Goal: Task Accomplishment & Management: Use online tool/utility

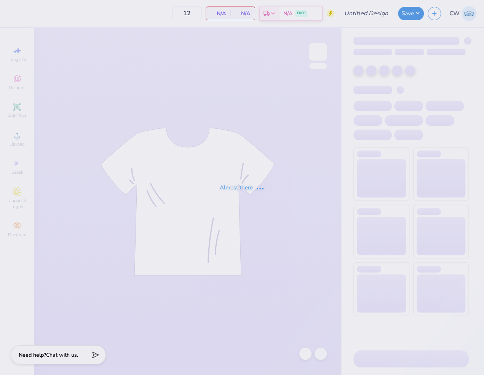
type input "tep game day"
type input "60"
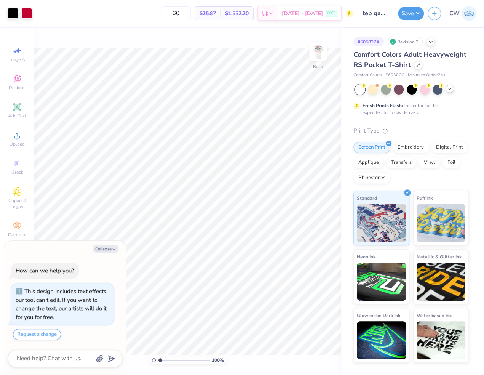
click at [453, 91] on icon at bounding box center [450, 89] width 6 height 6
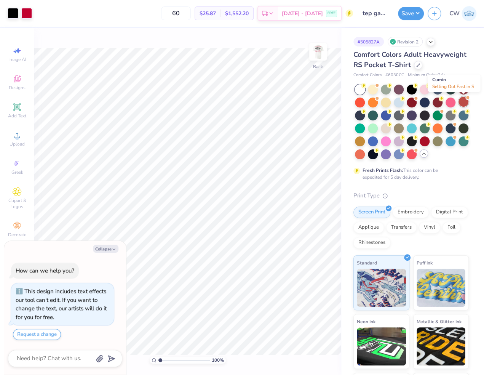
click at [464, 106] on div at bounding box center [464, 102] width 10 height 10
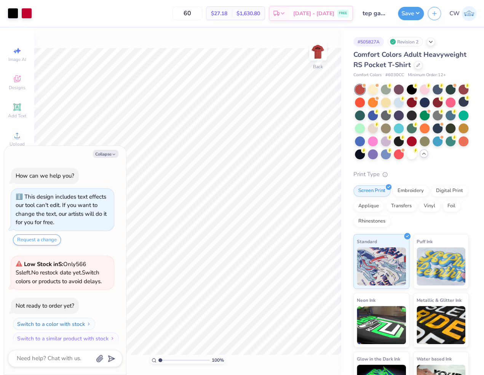
scroll to position [103, 0]
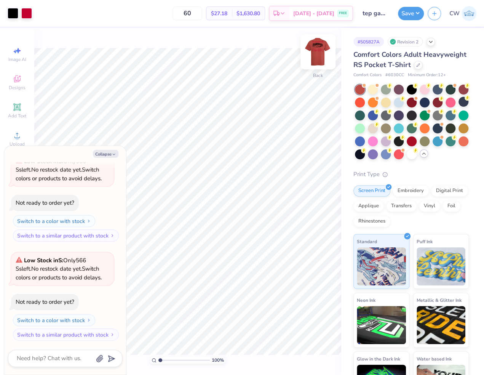
click at [317, 53] on img at bounding box center [318, 52] width 30 height 30
click at [106, 151] on button "Collapse" at bounding box center [106, 154] width 26 height 8
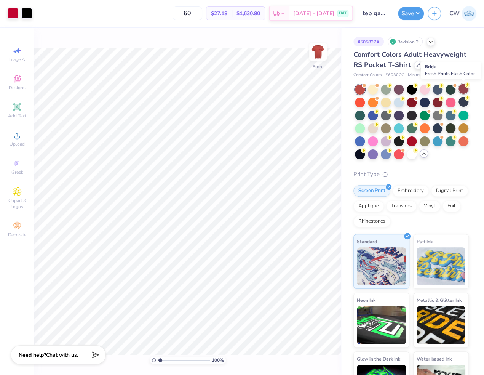
click at [461, 89] on div at bounding box center [464, 89] width 10 height 10
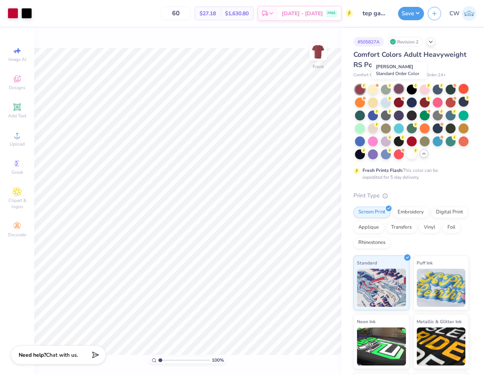
click at [401, 89] on div at bounding box center [399, 89] width 10 height 10
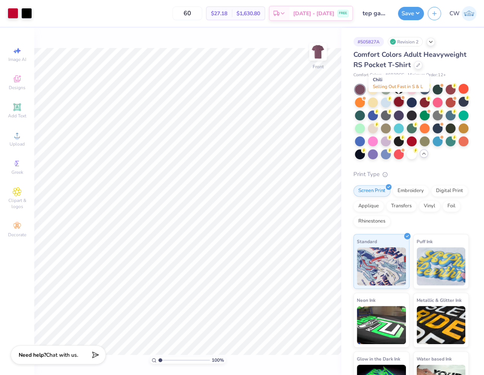
click at [398, 105] on div at bounding box center [399, 102] width 10 height 10
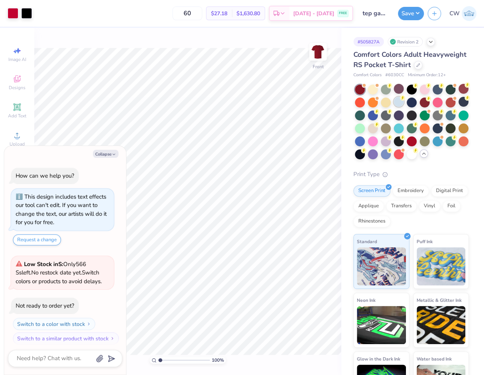
scroll to position [210, 0]
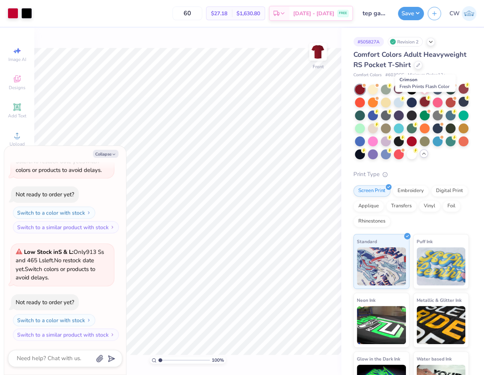
click at [428, 104] on div at bounding box center [425, 102] width 10 height 10
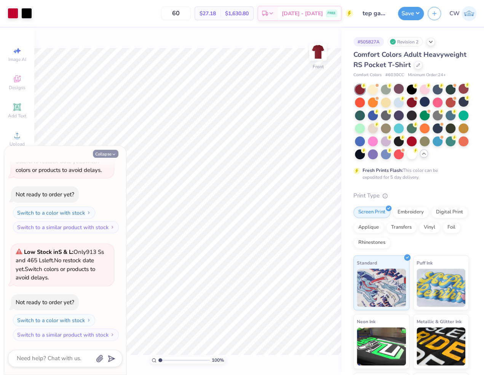
click at [109, 155] on button "Collapse" at bounding box center [106, 154] width 26 height 8
type textarea "x"
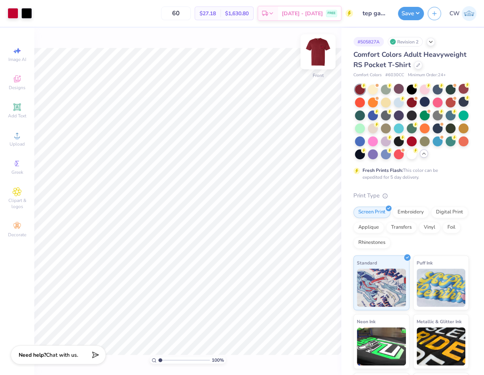
click at [315, 53] on img at bounding box center [318, 52] width 30 height 30
click at [315, 48] on img at bounding box center [318, 52] width 30 height 30
click at [410, 154] on div at bounding box center [412, 154] width 10 height 10
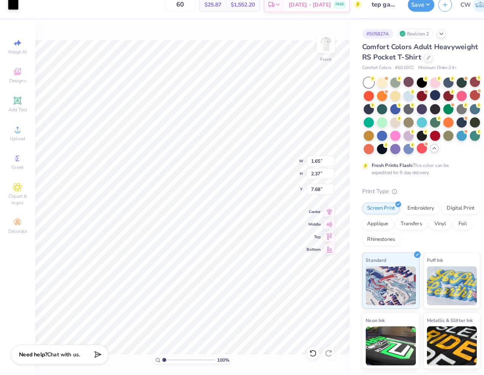
scroll to position [0, 0]
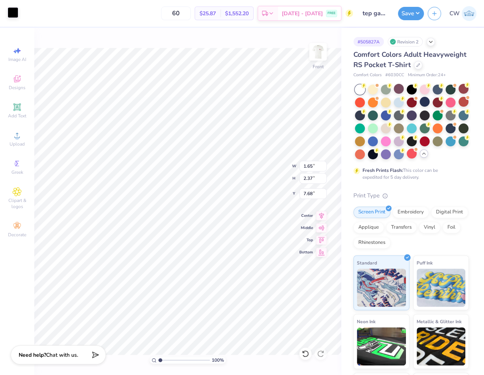
click at [11, 13] on div at bounding box center [13, 12] width 11 height 11
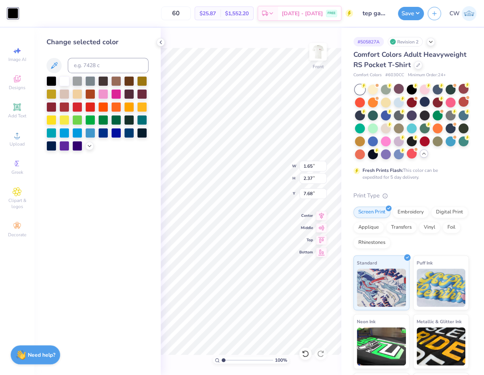
type input "11.96"
type input "1.07"
type input "3.00"
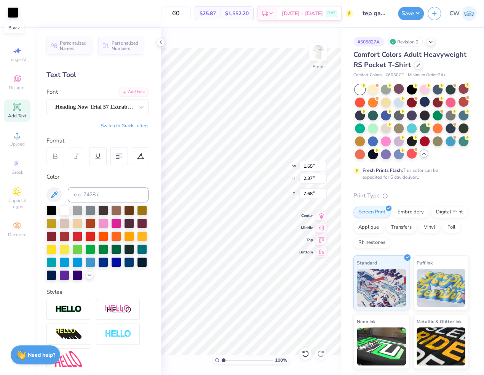
click at [14, 13] on div at bounding box center [13, 12] width 11 height 11
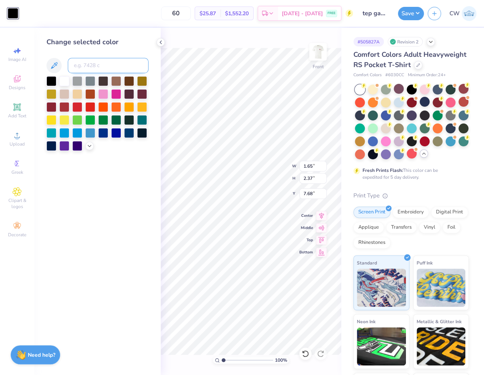
click at [91, 65] on input at bounding box center [108, 65] width 81 height 15
type input "200"
type input "c"
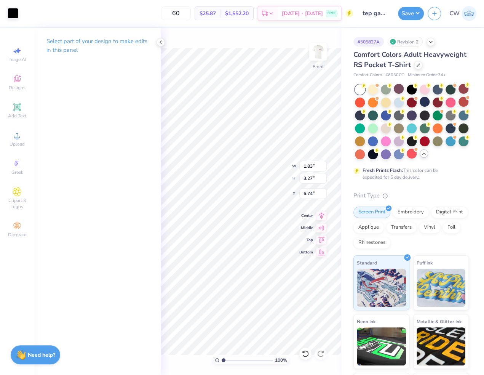
type input "1.83"
type input "3.27"
type input "6.74"
click at [12, 14] on div at bounding box center [13, 12] width 11 height 11
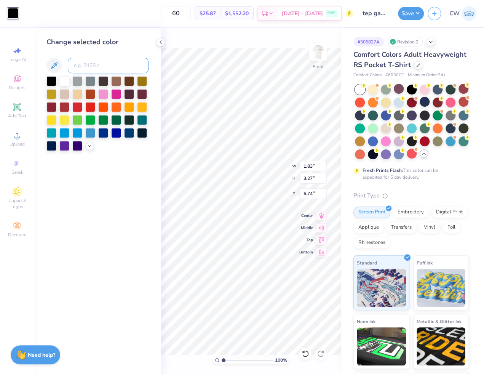
click at [95, 62] on input at bounding box center [108, 65] width 81 height 15
type input "200"
type input "c"
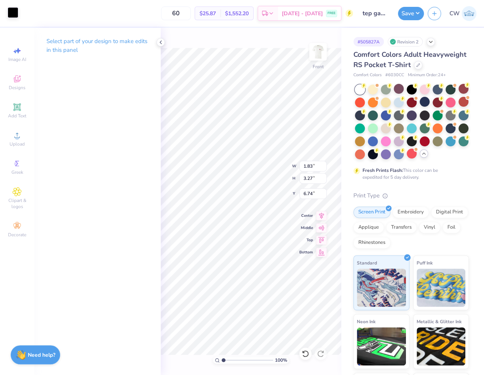
click at [10, 11] on div at bounding box center [13, 12] width 11 height 11
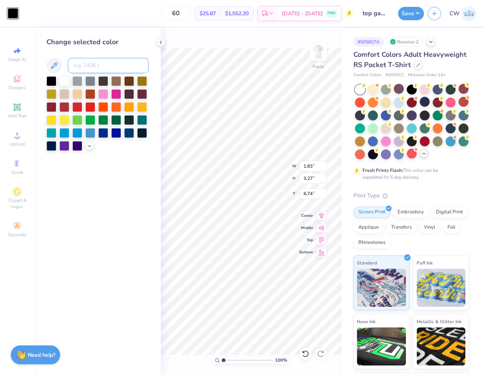
click at [82, 70] on input at bounding box center [108, 65] width 81 height 15
type input "200"
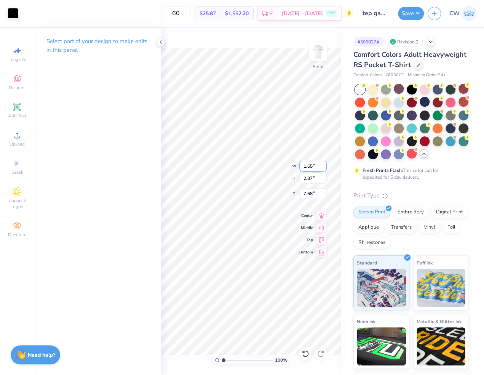
type input "1.65"
type input "2.37"
type input "7.68"
click at [10, 10] on div at bounding box center [13, 12] width 11 height 11
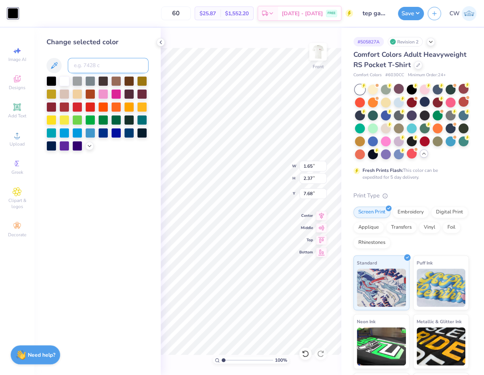
click at [99, 69] on input at bounding box center [108, 65] width 81 height 15
type input "200"
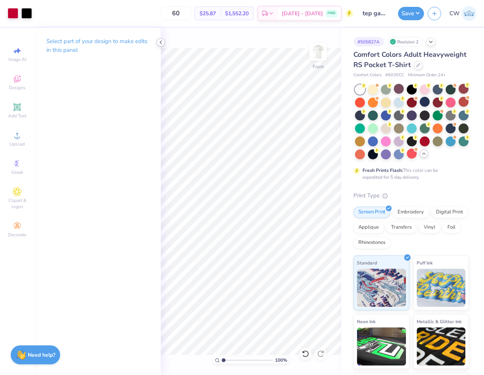
click at [161, 40] on icon at bounding box center [161, 42] width 6 height 6
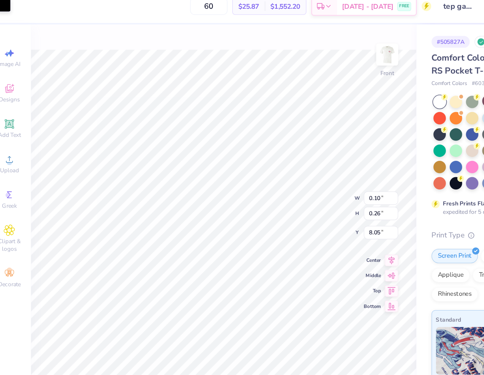
click at [11, 16] on div at bounding box center [13, 12] width 11 height 11
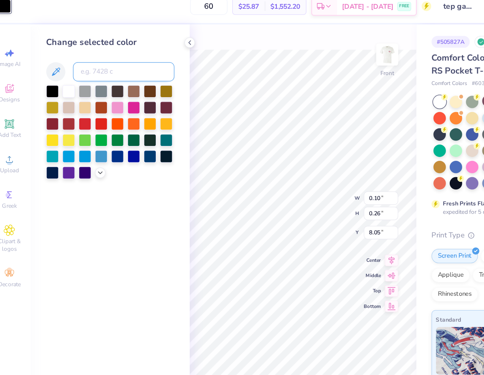
click at [83, 61] on input at bounding box center [108, 65] width 81 height 15
type input "200"
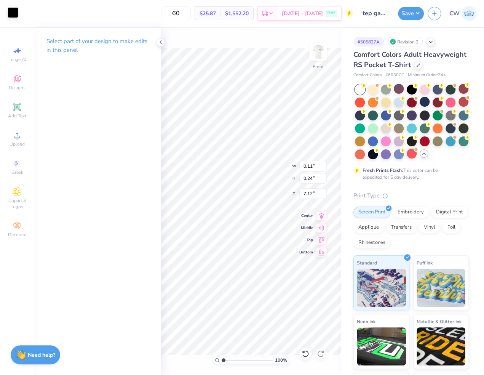
click at [13, 10] on div at bounding box center [13, 12] width 11 height 11
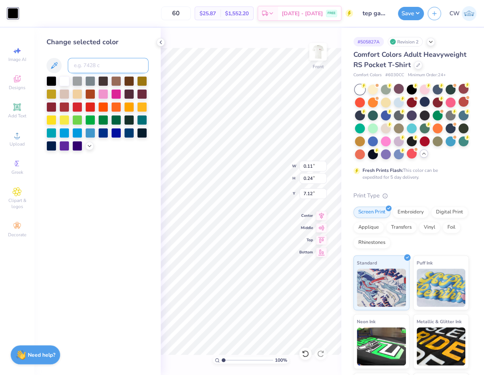
click at [101, 60] on input at bounding box center [108, 65] width 81 height 15
type input "200"
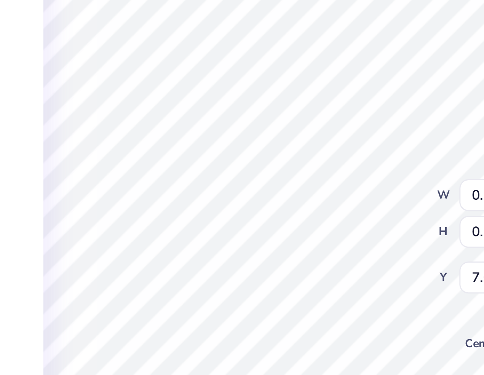
type input "0.27"
type input "7.02"
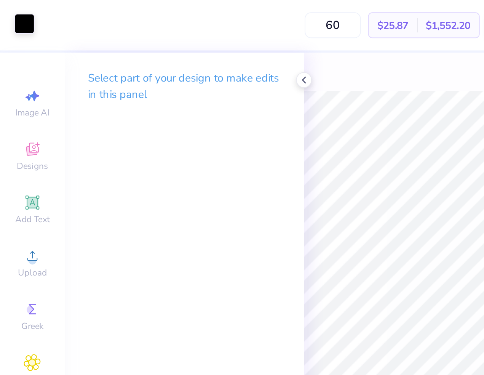
click at [15, 17] on div at bounding box center [13, 12] width 11 height 11
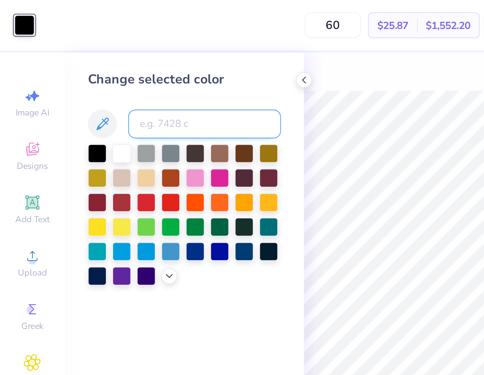
click at [85, 66] on input at bounding box center [108, 65] width 81 height 15
type input "200"
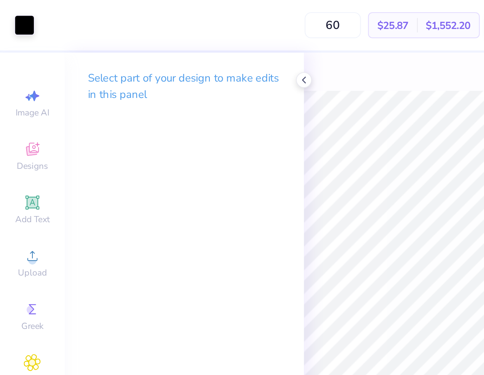
type input "0.08"
type input "7.16"
click at [10, 13] on div at bounding box center [13, 12] width 11 height 11
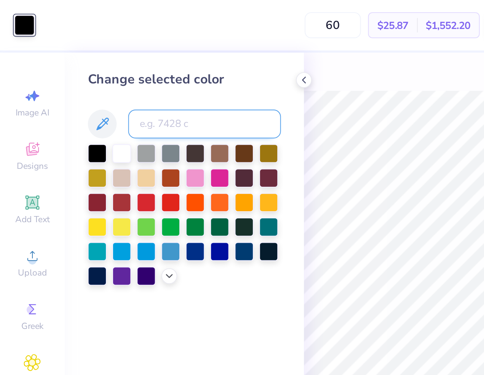
click at [87, 62] on input at bounding box center [108, 65] width 81 height 15
type input "200"
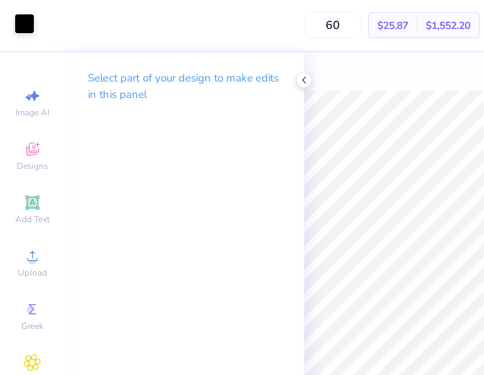
click at [14, 11] on div at bounding box center [13, 12] width 11 height 11
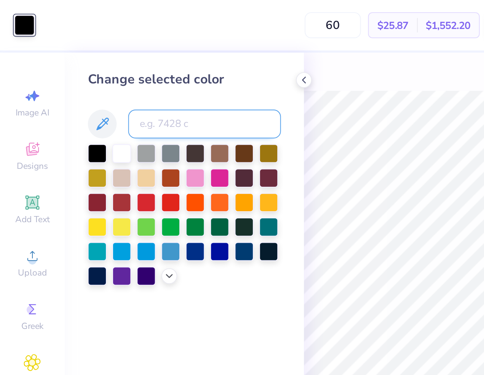
click at [79, 59] on input at bounding box center [108, 65] width 81 height 15
type input "200"
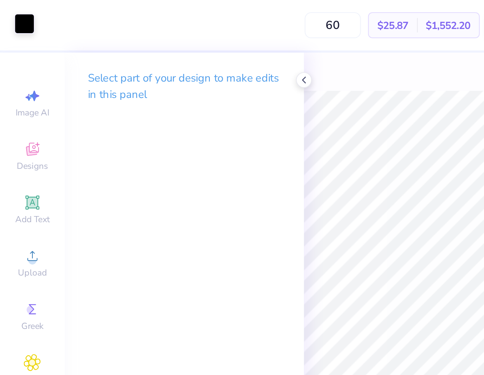
click at [12, 18] on div at bounding box center [13, 12] width 11 height 11
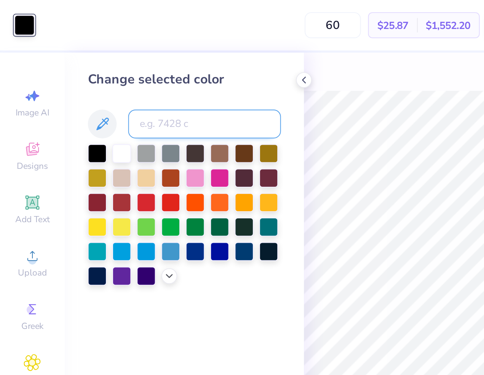
click at [96, 66] on input at bounding box center [108, 65] width 81 height 15
type input "200"
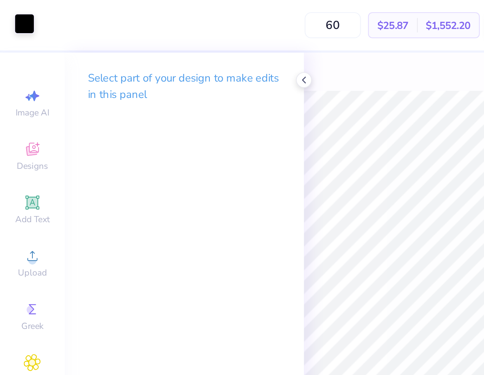
click at [10, 18] on div at bounding box center [13, 12] width 11 height 11
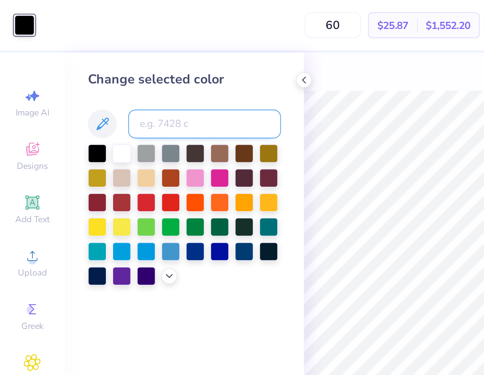
click at [78, 62] on input at bounding box center [108, 65] width 81 height 15
type input "200"
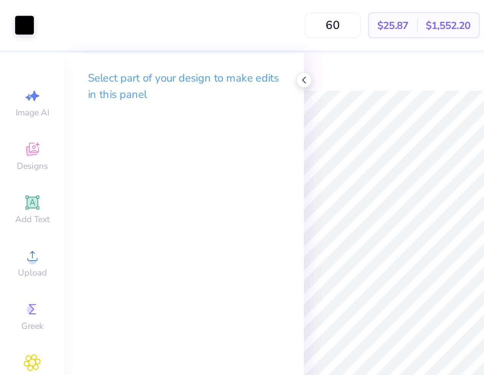
type input "0.06"
type input "0.12"
type input "8.08"
click at [13, 11] on div at bounding box center [13, 12] width 11 height 11
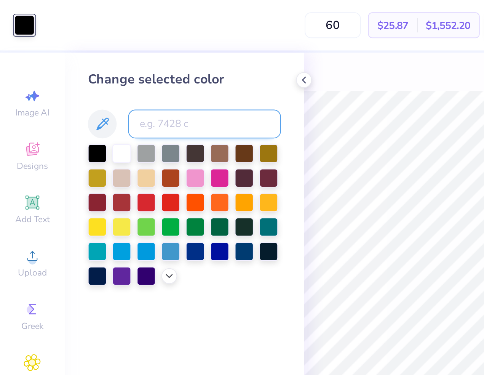
click at [87, 66] on input at bounding box center [108, 65] width 81 height 15
type input "200"
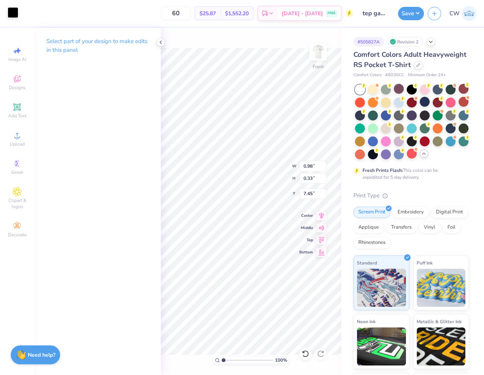
click at [13, 16] on div at bounding box center [13, 12] width 11 height 11
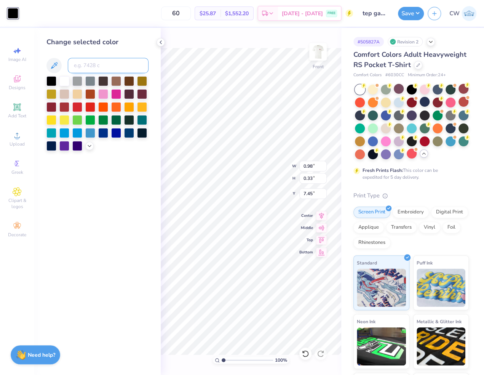
click at [94, 66] on input at bounding box center [108, 65] width 81 height 15
type input "200"
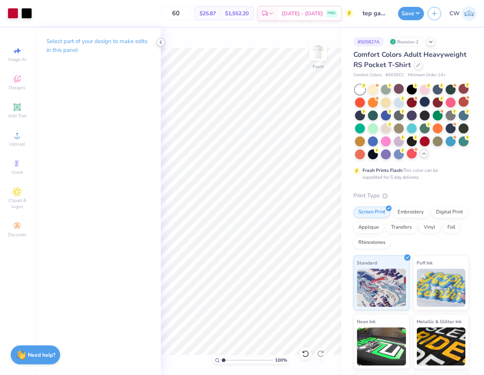
click at [163, 43] on icon at bounding box center [161, 42] width 6 height 6
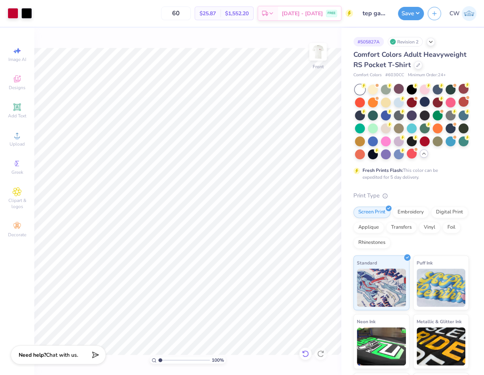
click at [306, 355] on icon at bounding box center [306, 354] width 8 height 8
click at [465, 90] on div at bounding box center [464, 89] width 10 height 10
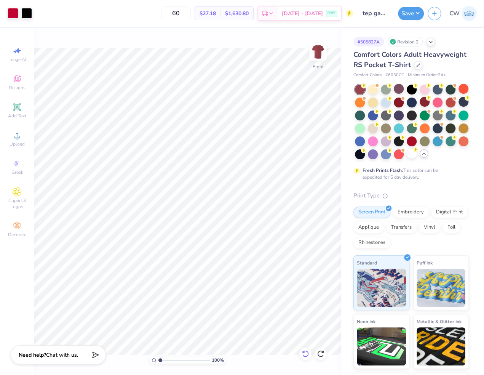
click at [308, 351] on icon at bounding box center [306, 354] width 8 height 8
click at [14, 11] on div at bounding box center [13, 12] width 11 height 11
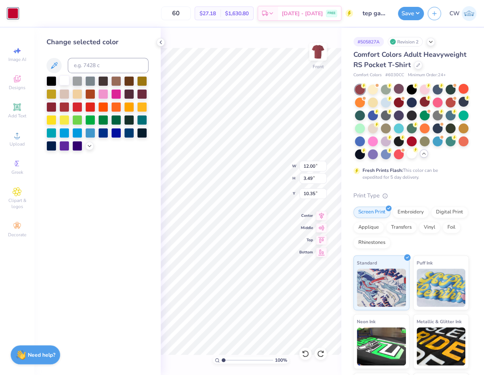
click at [66, 77] on div at bounding box center [64, 80] width 10 height 10
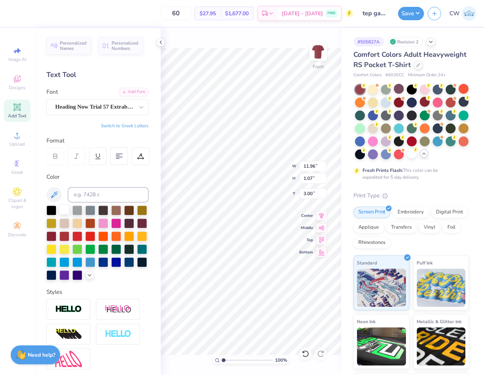
click at [65, 205] on div at bounding box center [64, 210] width 10 height 10
click at [17, 16] on div at bounding box center [13, 12] width 11 height 11
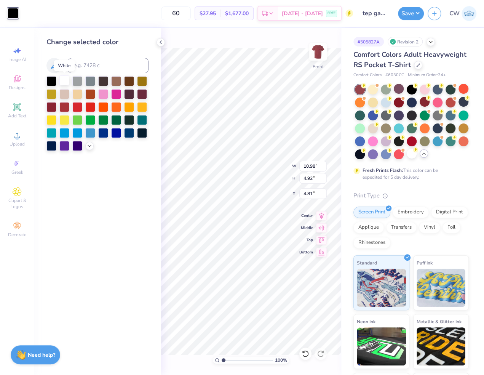
click at [64, 80] on div at bounding box center [64, 80] width 10 height 10
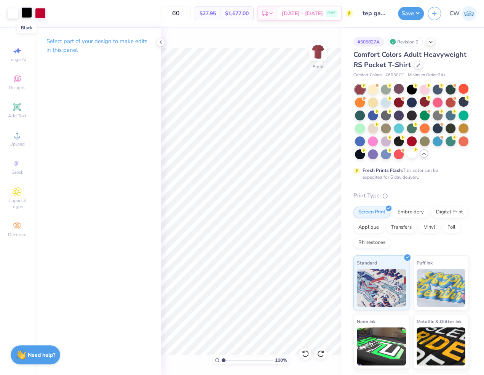
click at [27, 13] on div at bounding box center [26, 12] width 11 height 11
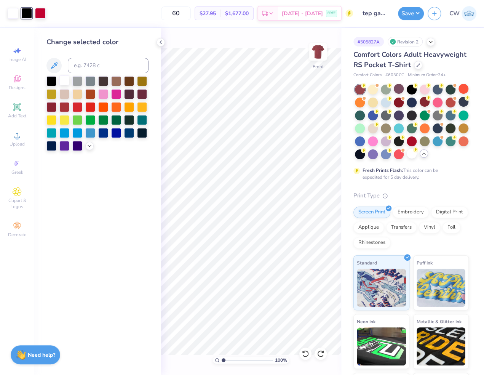
click at [66, 81] on div at bounding box center [64, 80] width 10 height 10
click at [307, 352] on icon at bounding box center [305, 353] width 6 height 7
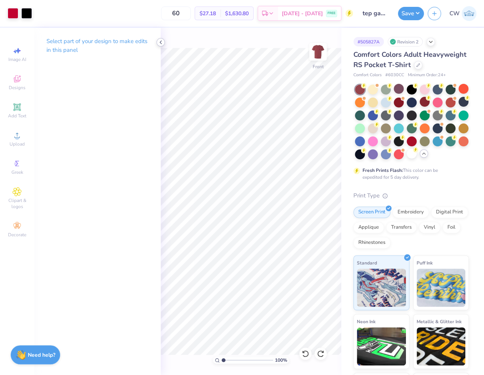
click at [158, 43] on icon at bounding box center [161, 42] width 6 height 6
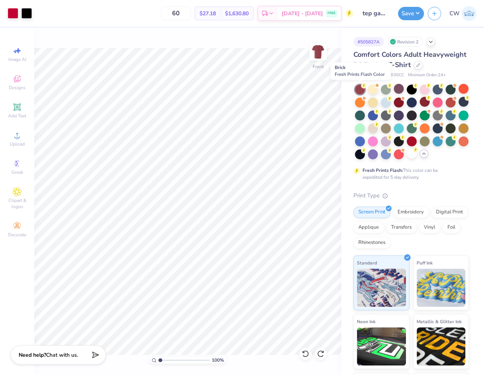
click at [362, 90] on div at bounding box center [360, 90] width 10 height 10
click at [453, 101] on div at bounding box center [451, 102] width 10 height 10
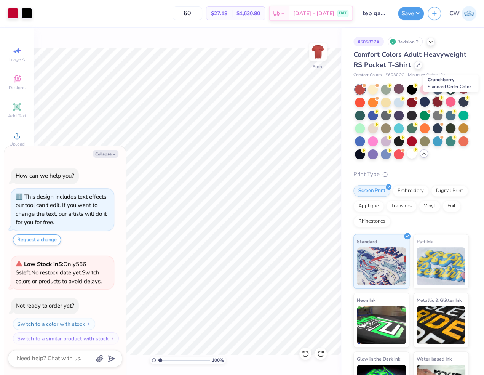
scroll to position [309, 0]
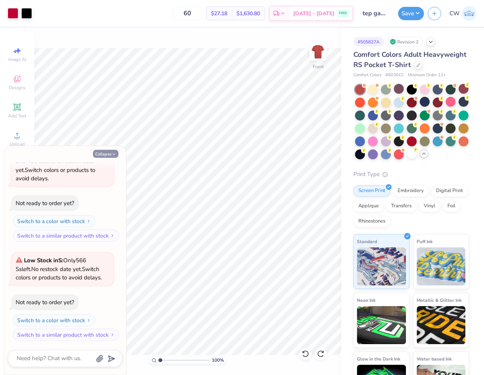
click at [106, 154] on button "Collapse" at bounding box center [106, 154] width 26 height 8
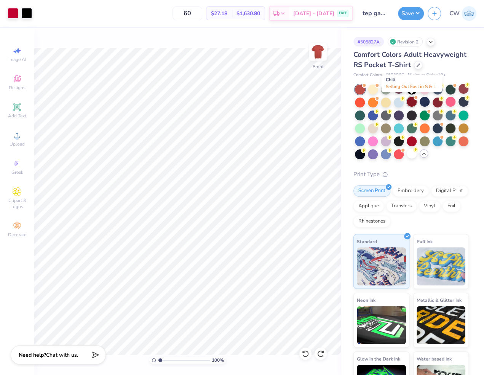
click at [413, 103] on div at bounding box center [412, 102] width 10 height 10
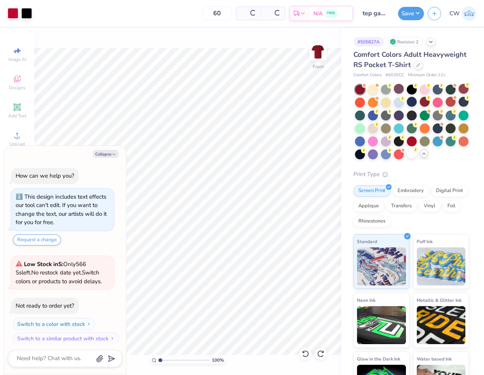
scroll to position [417, 0]
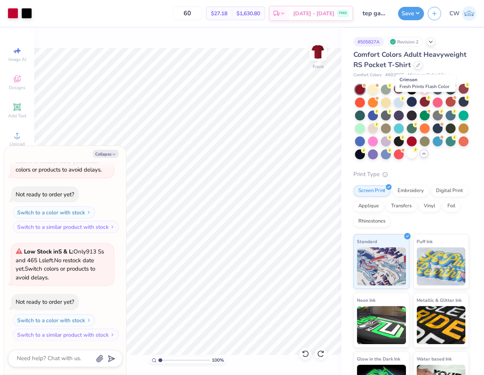
click at [427, 103] on div at bounding box center [425, 102] width 10 height 10
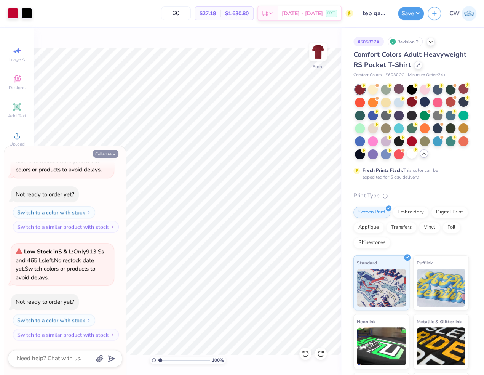
click at [108, 154] on button "Collapse" at bounding box center [106, 154] width 26 height 8
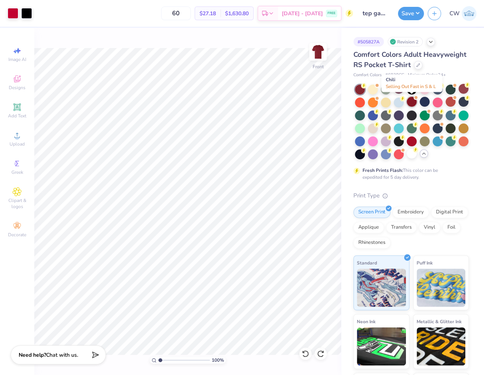
click at [412, 101] on div at bounding box center [412, 102] width 10 height 10
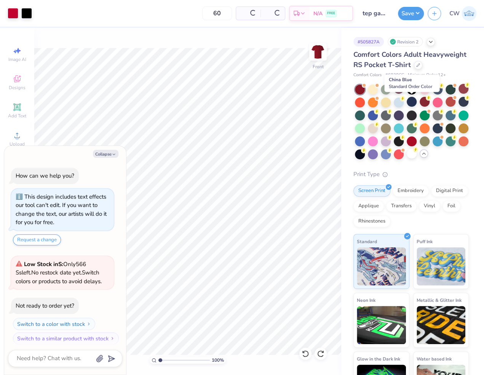
scroll to position [525, 0]
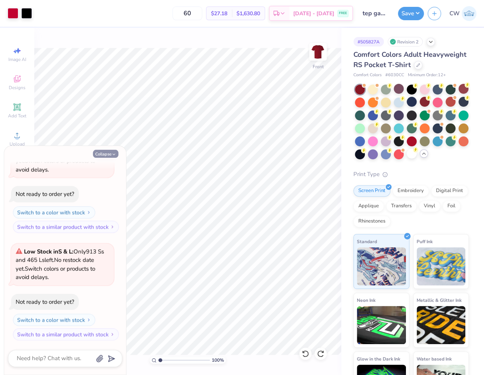
click at [106, 154] on button "Collapse" at bounding box center [106, 154] width 26 height 8
type textarea "x"
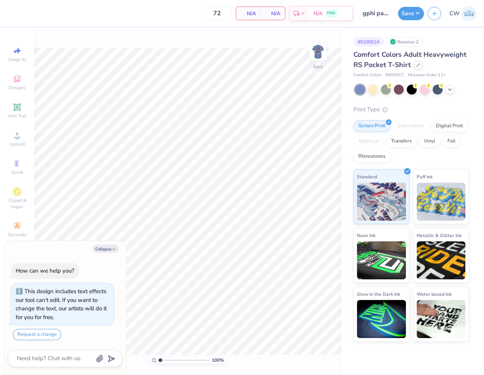
type textarea "x"
